Goal: Task Accomplishment & Management: Manage account settings

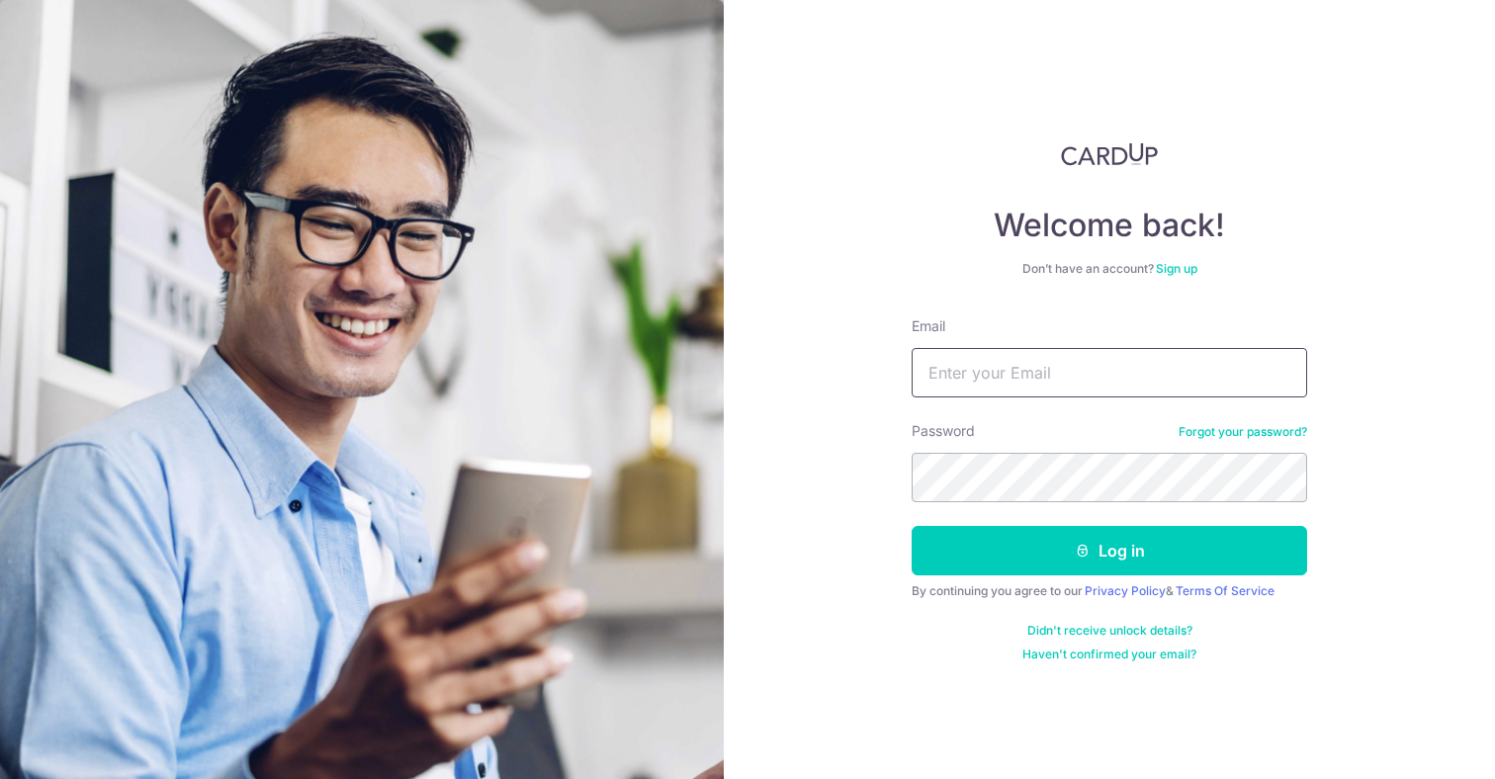
type input "[EMAIL_ADDRESS][DOMAIN_NAME]"
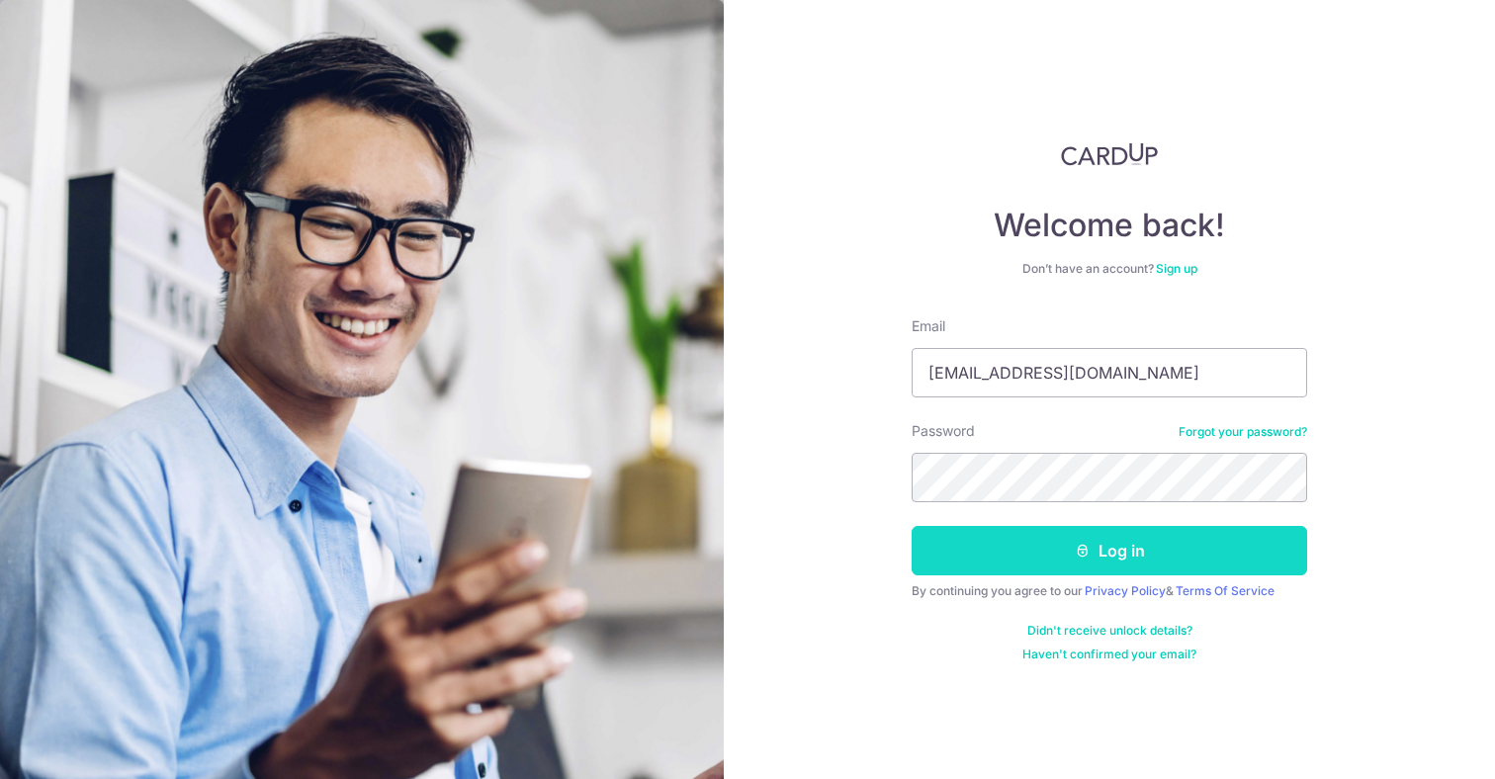
click at [1116, 555] on button "Log in" at bounding box center [1109, 550] width 395 height 49
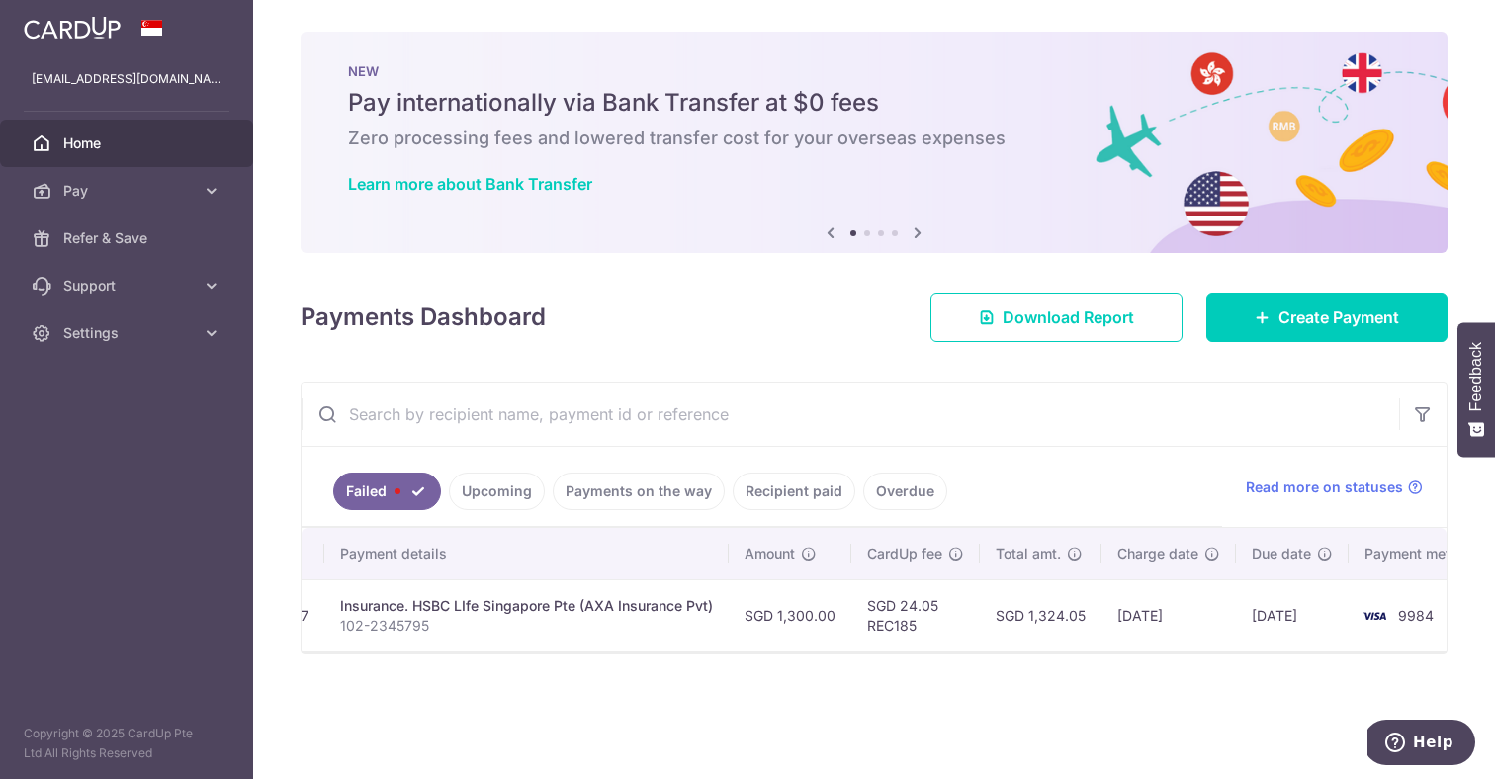
scroll to position [0, 372]
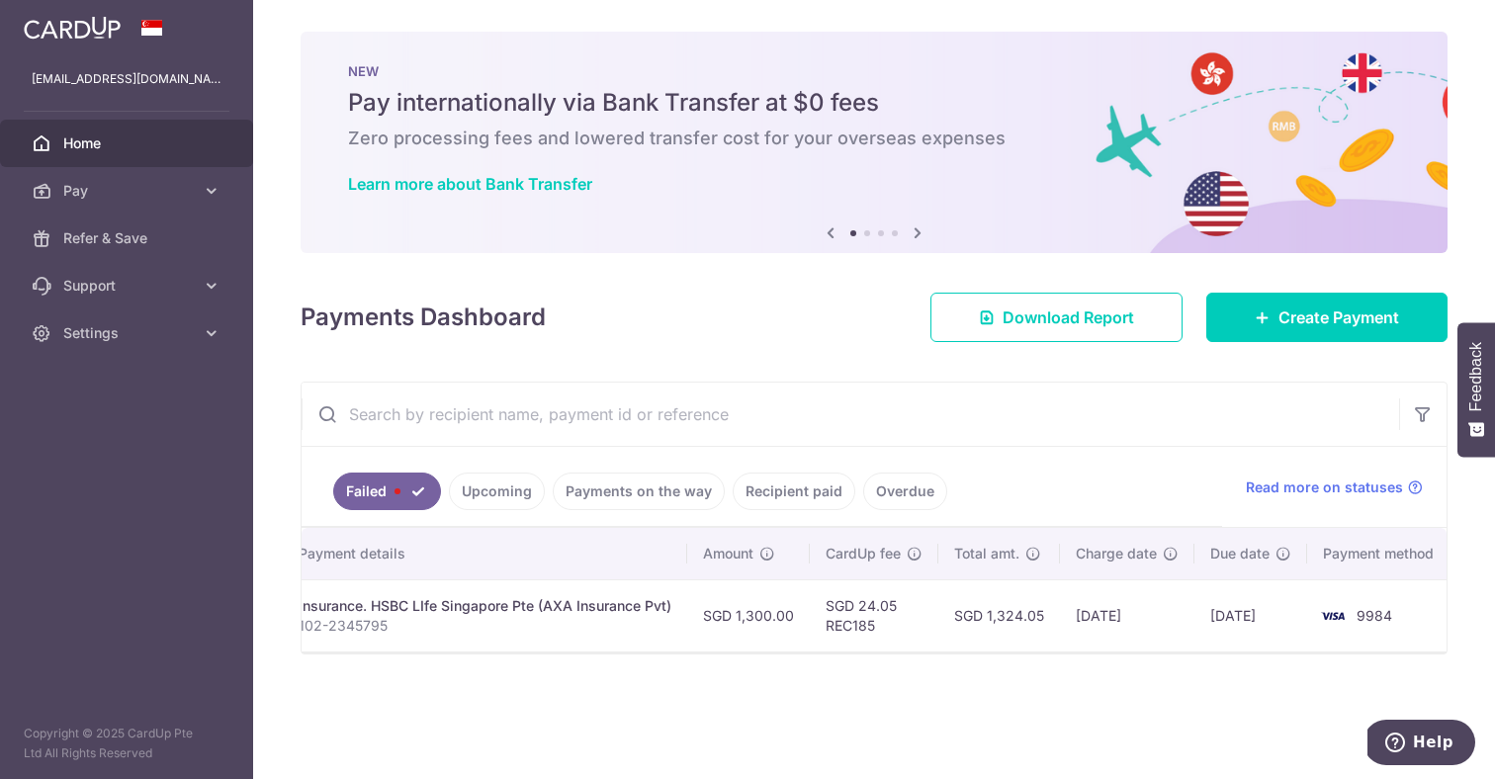
drag, startPoint x: 986, startPoint y: 622, endPoint x: 1037, endPoint y: 620, distance: 51.5
click at [1037, 620] on td "SGD 1,324.05" at bounding box center [999, 615] width 122 height 72
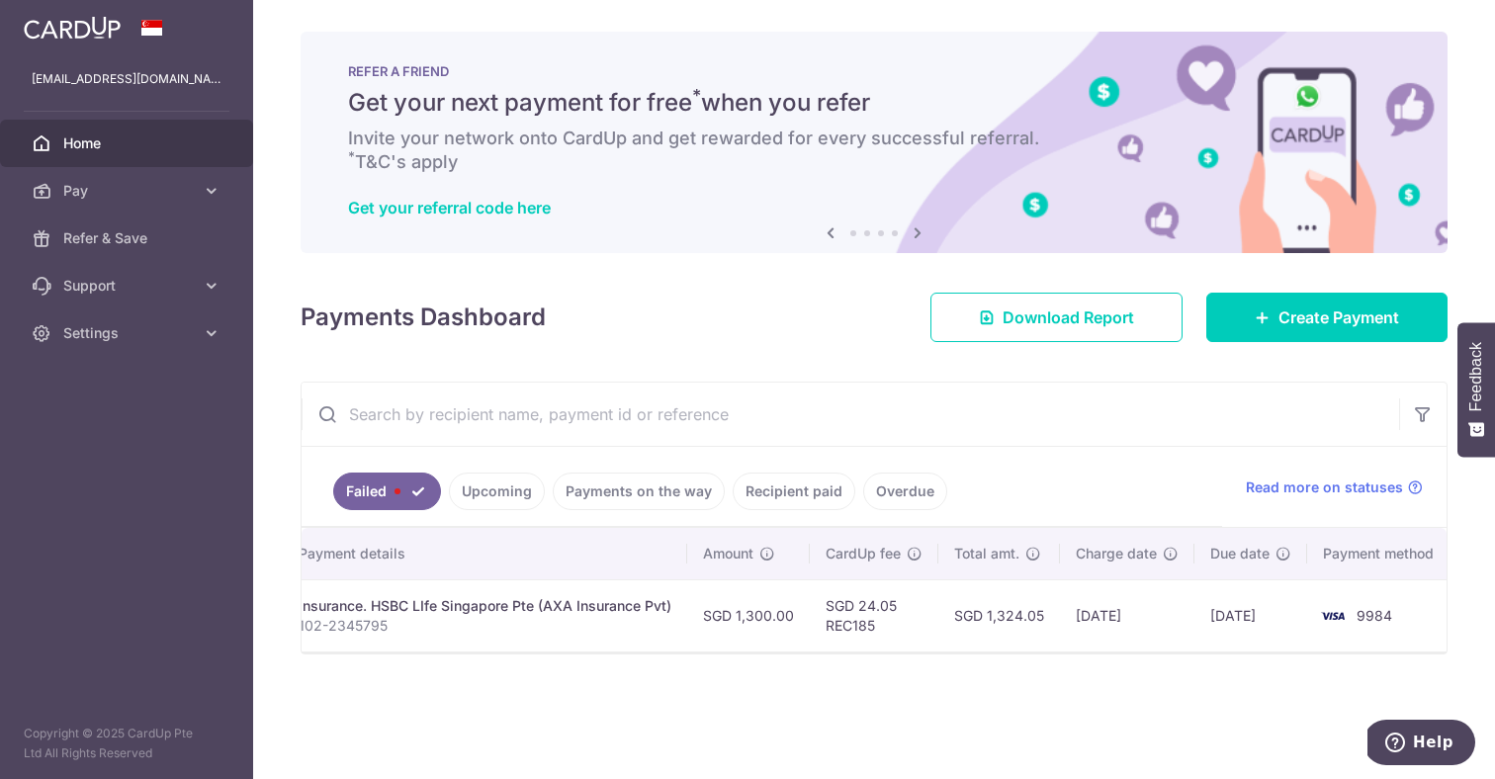
scroll to position [0, 0]
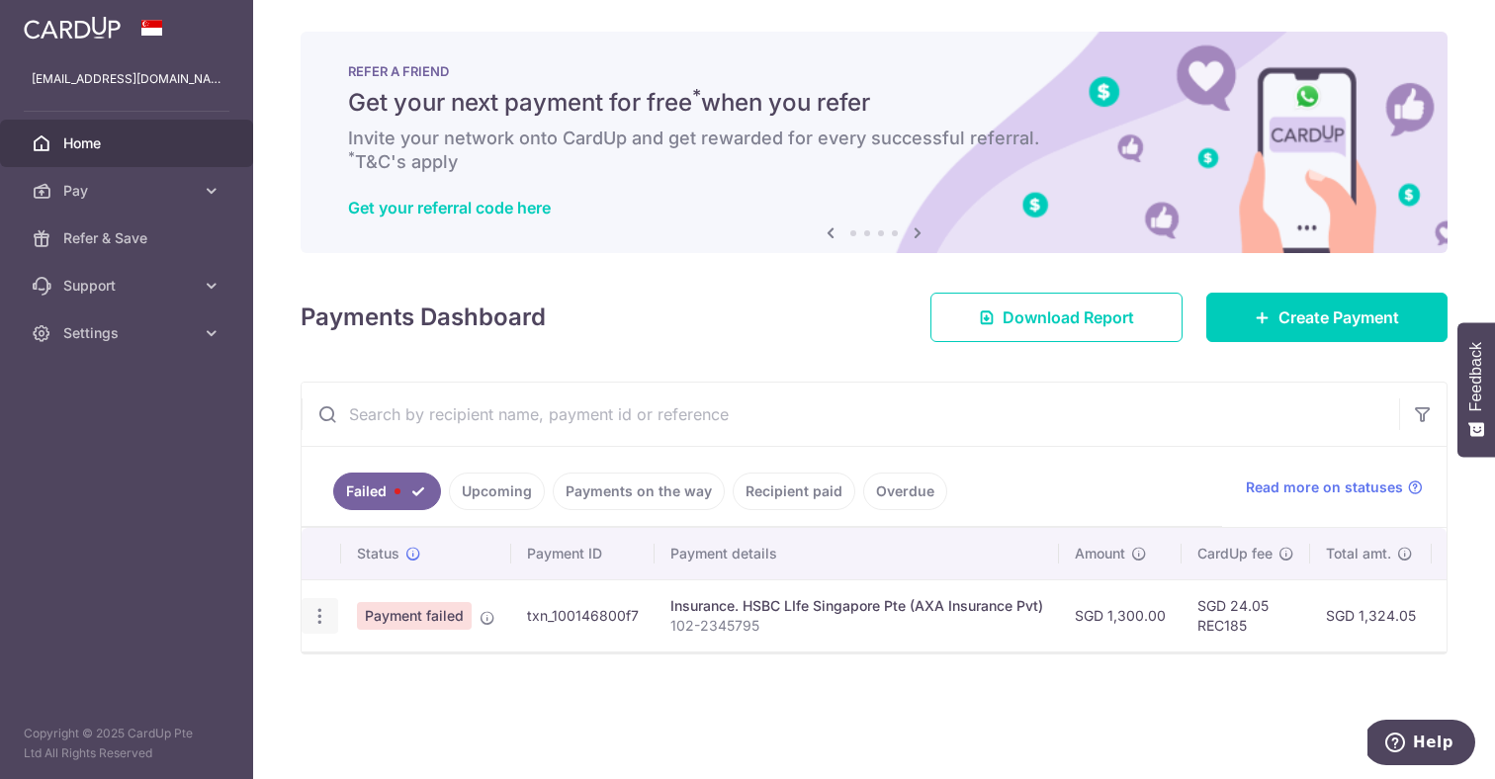
click at [325, 610] on icon "button" at bounding box center [319, 616] width 21 height 21
click at [391, 671] on span "Update payment" at bounding box center [425, 670] width 134 height 24
radio input "true"
type input "1,300.00"
type input "102-2345795"
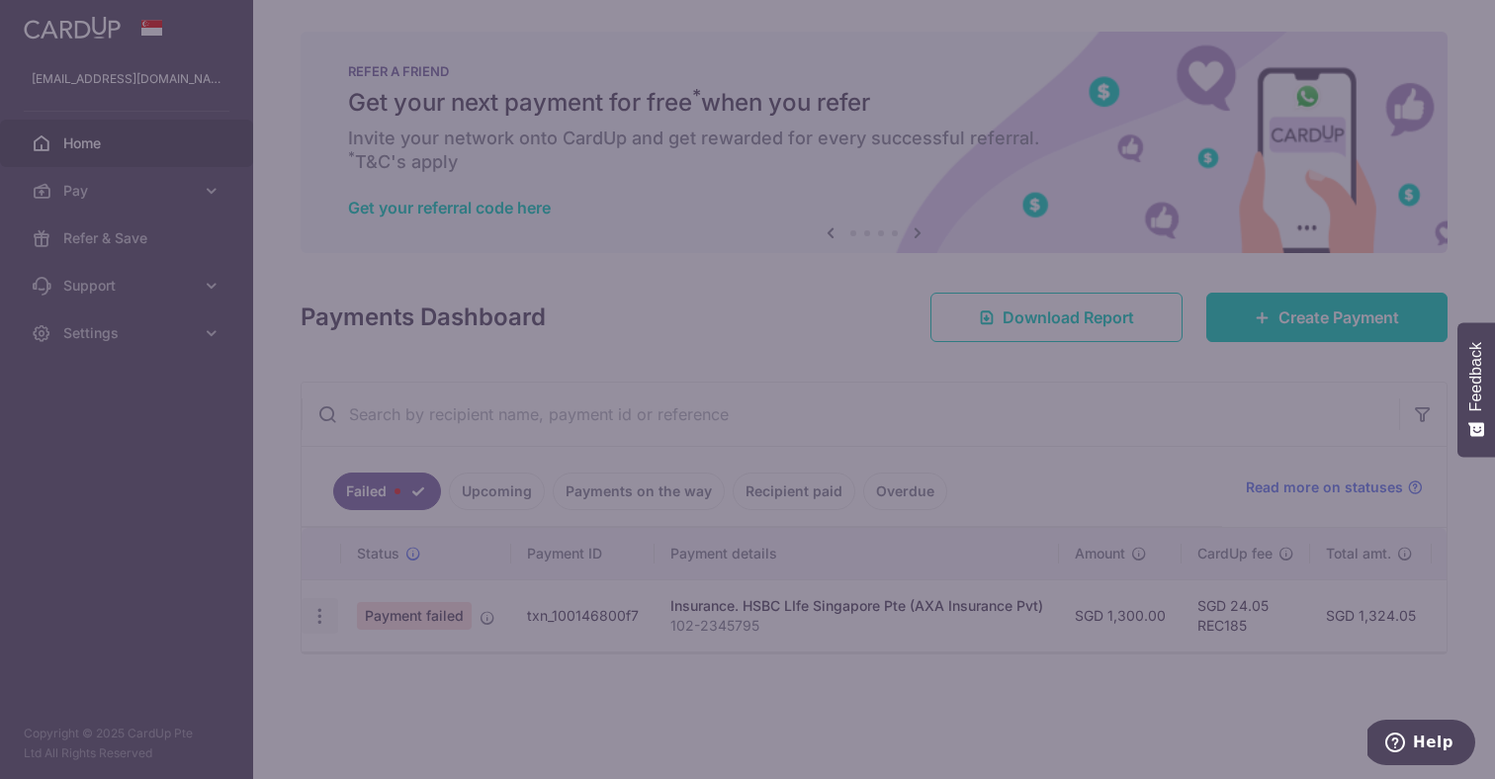
type input "REC185"
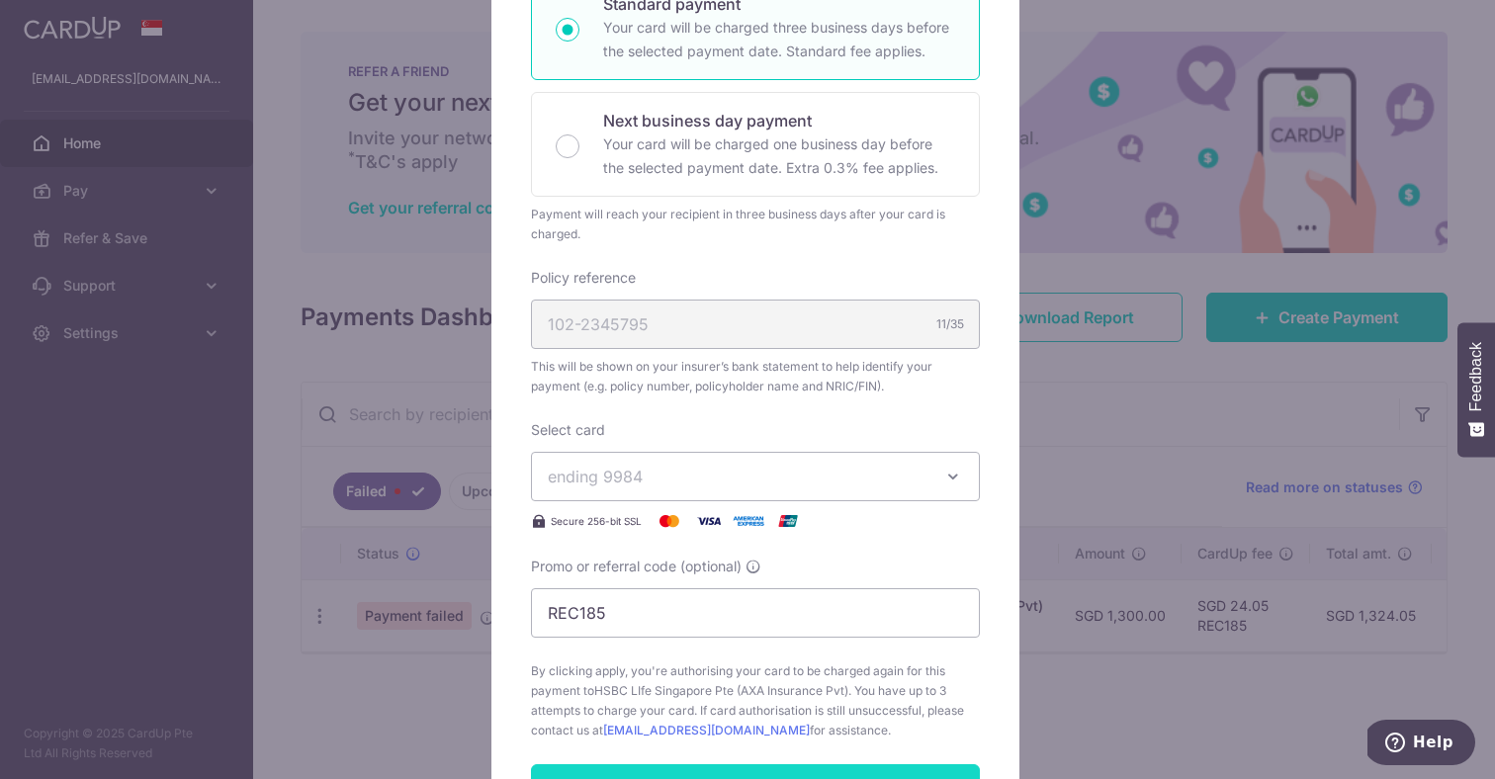
scroll to position [721, 0]
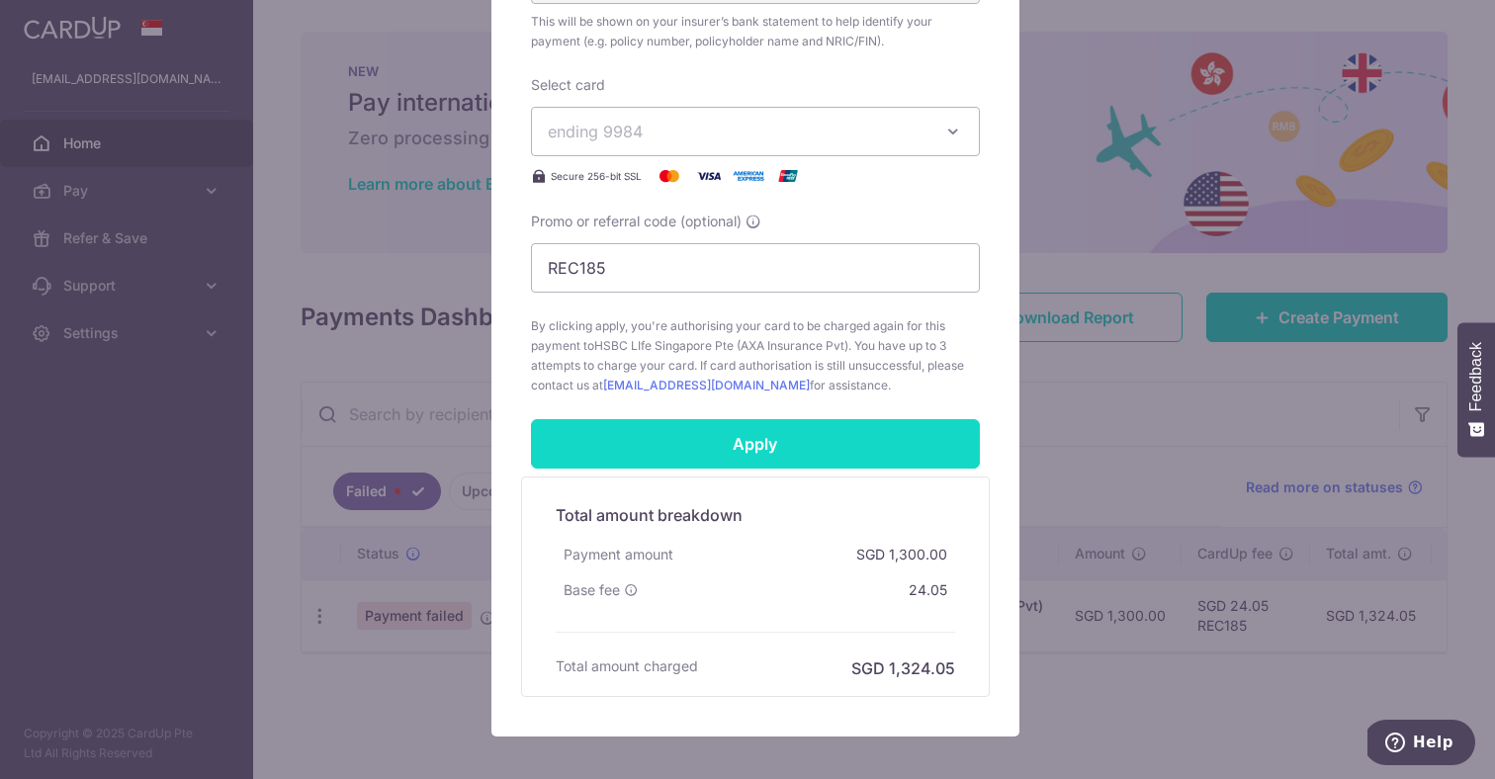
click at [801, 452] on input "Apply" at bounding box center [755, 443] width 449 height 49
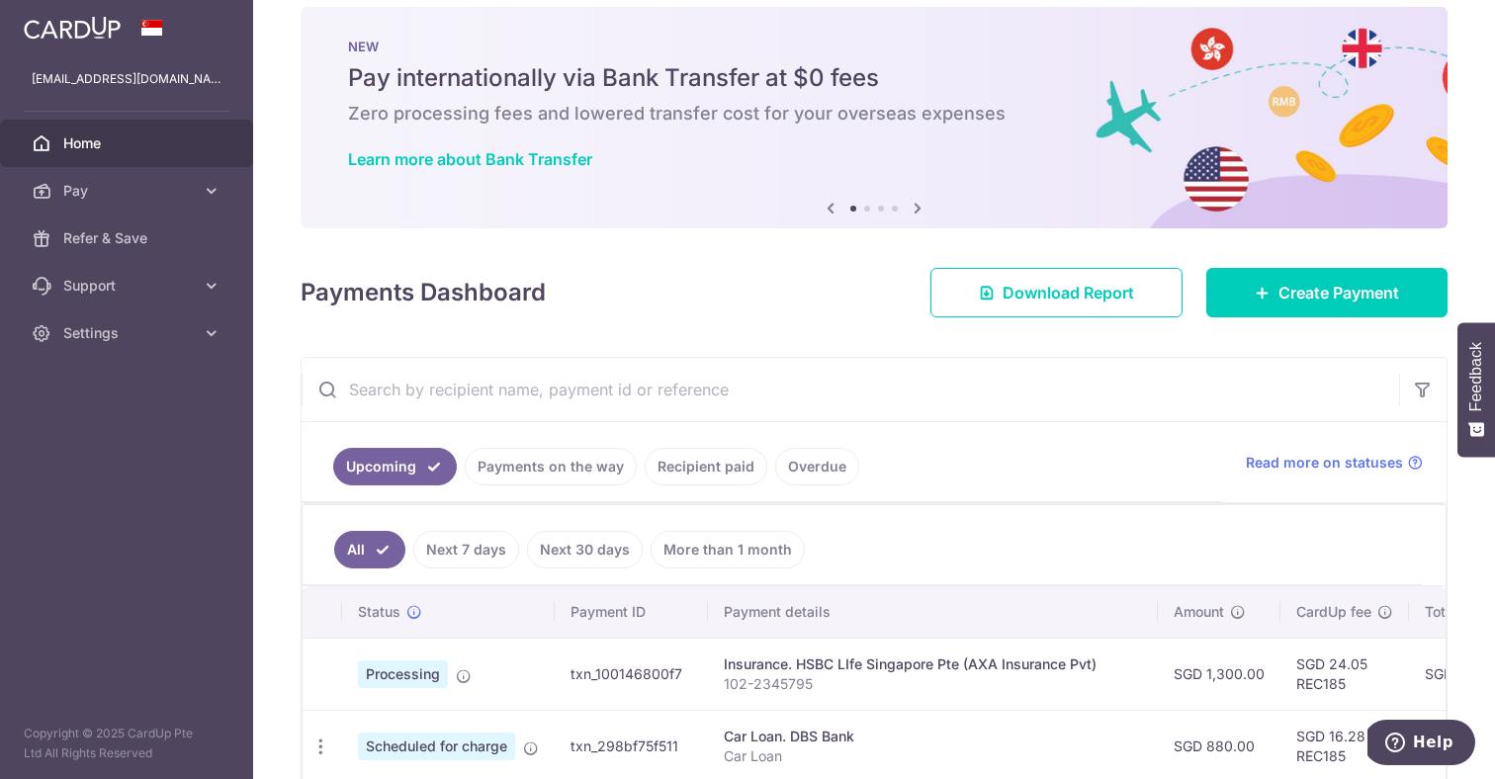
scroll to position [273, 0]
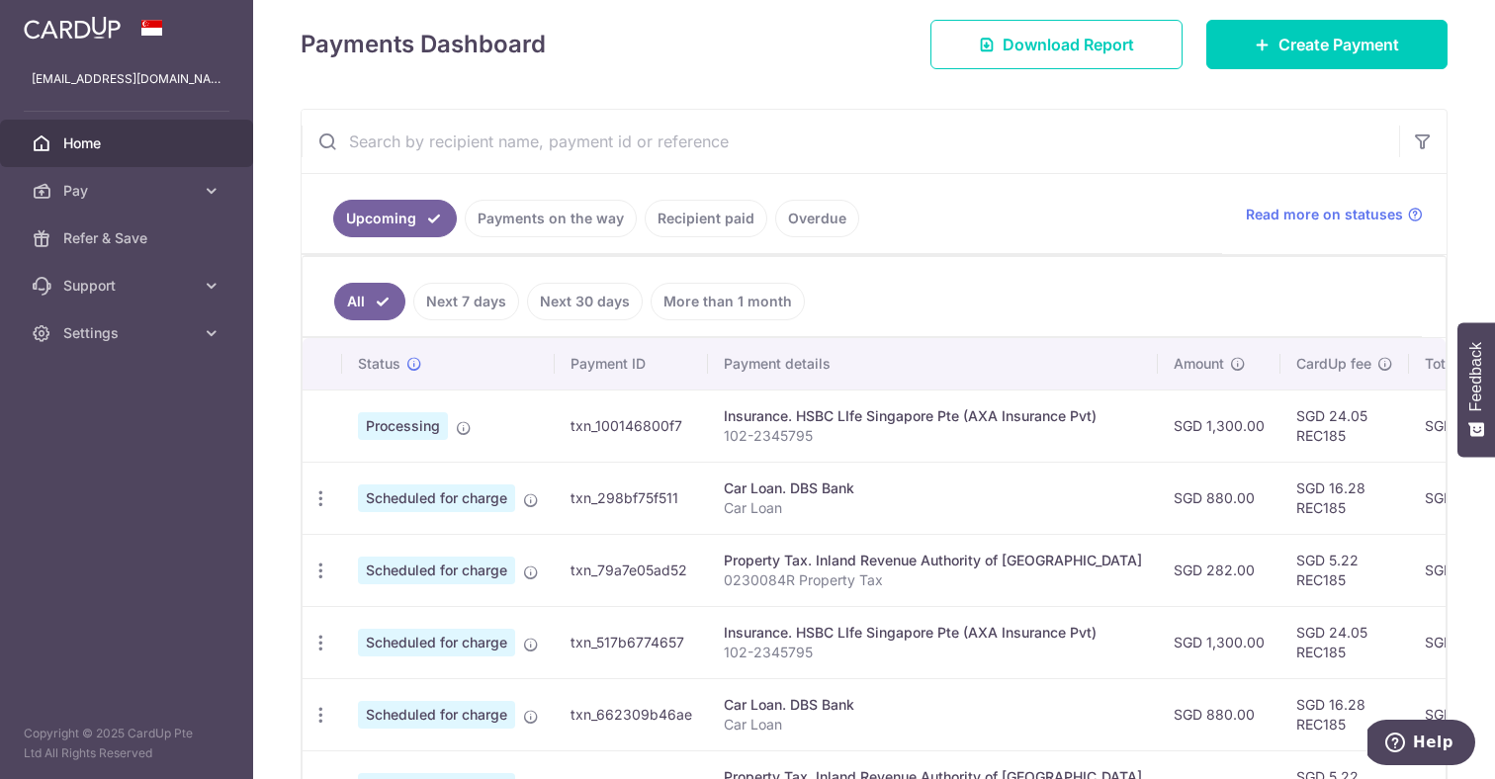
click at [564, 230] on link "Payments on the way" at bounding box center [551, 219] width 172 height 38
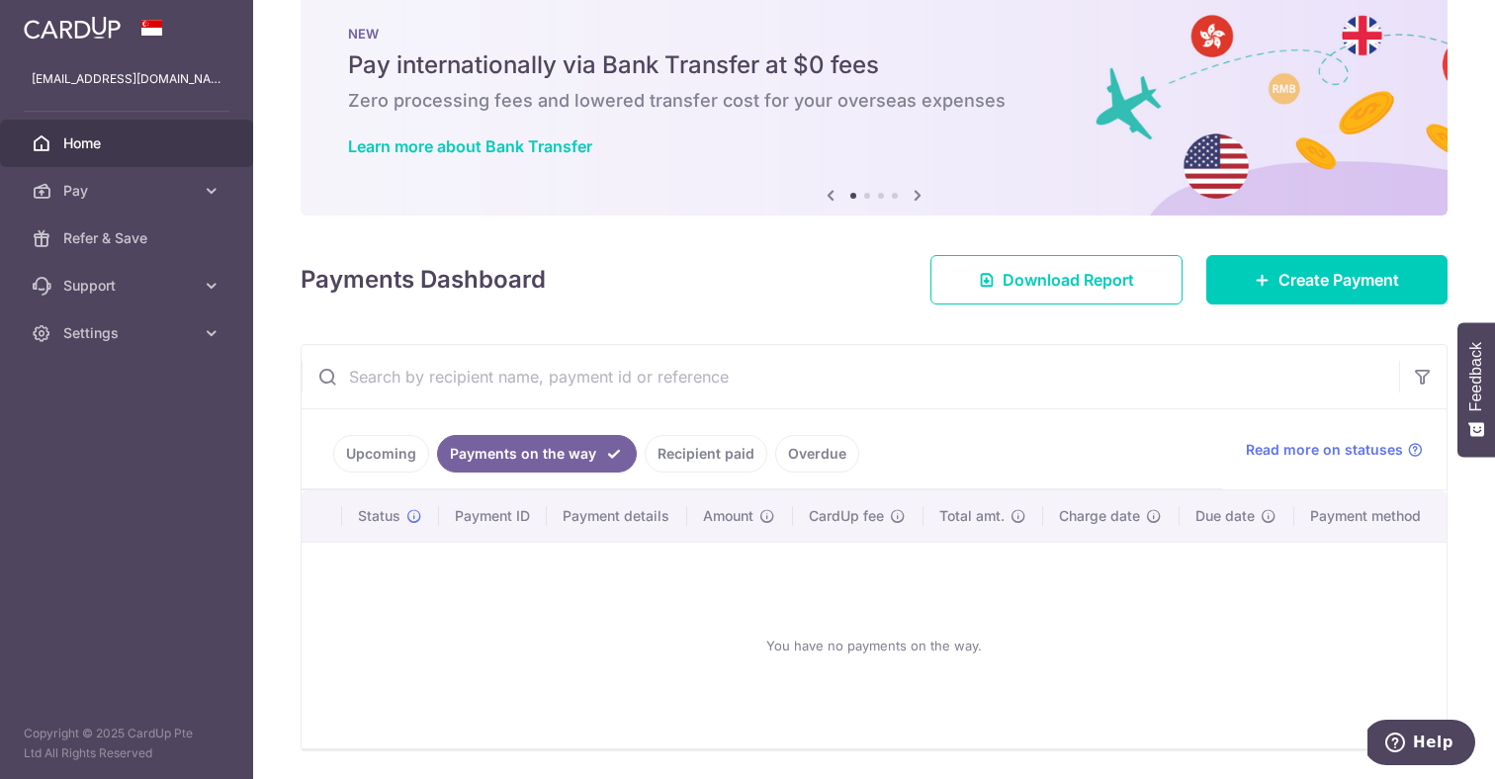
click at [367, 466] on link "Upcoming" at bounding box center [381, 454] width 96 height 38
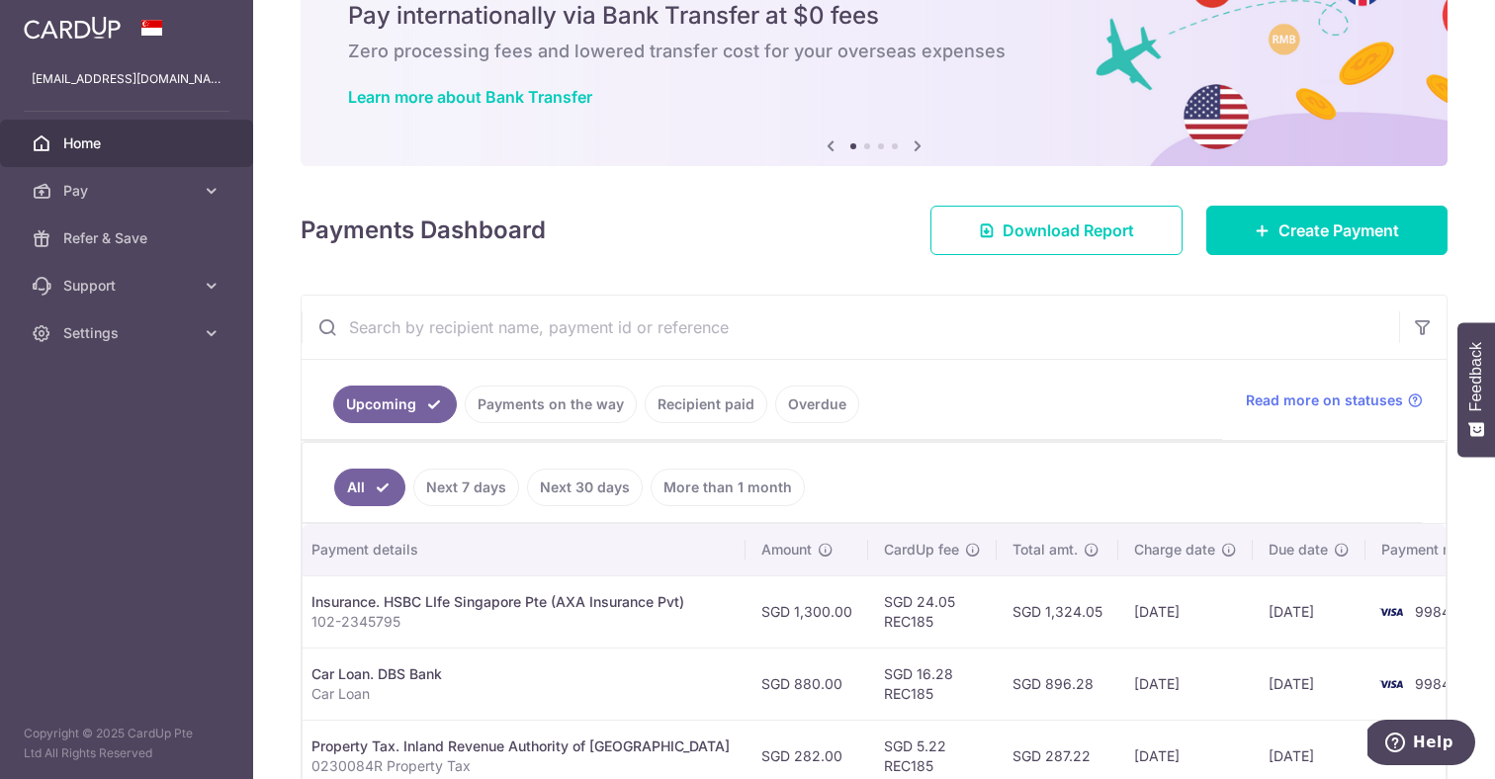
scroll to position [0, 433]
